Goal: Task Accomplishment & Management: Use online tool/utility

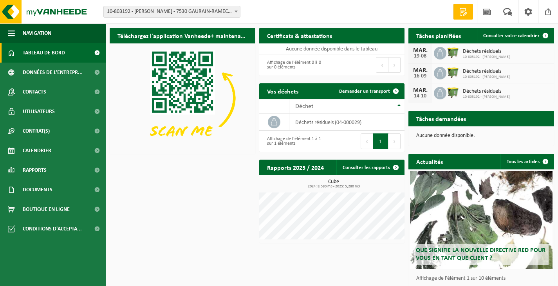
click at [442, 49] on icon at bounding box center [441, 53] width 8 height 8
click at [514, 37] on span "Consulter votre calendrier" at bounding box center [512, 35] width 56 height 5
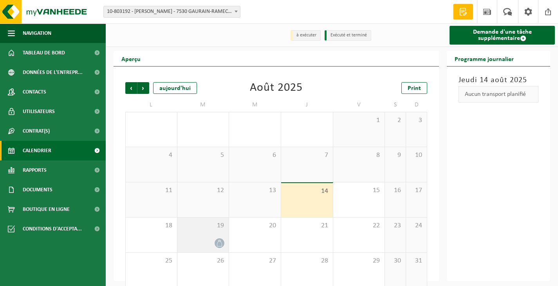
click at [221, 247] on icon at bounding box center [219, 243] width 7 height 7
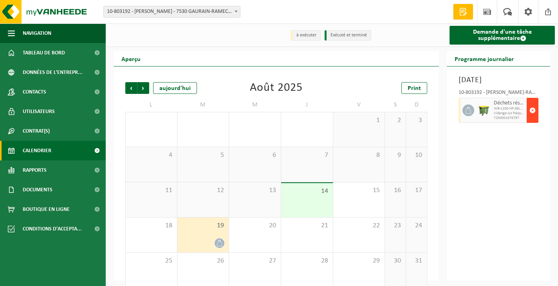
click at [535, 112] on span "button" at bounding box center [533, 111] width 6 height 16
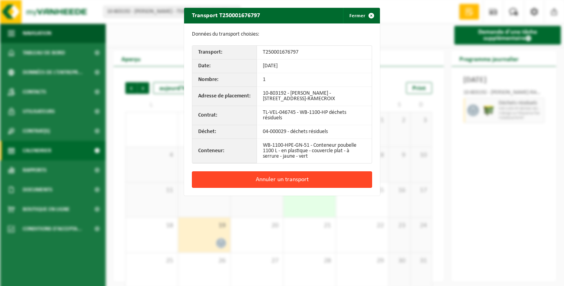
click at [291, 178] on button "Annuler un transport" at bounding box center [282, 180] width 180 height 16
